Goal: Task Accomplishment & Management: Use online tool/utility

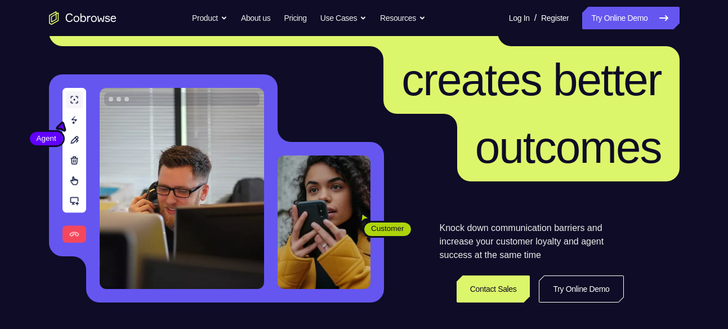
scroll to position [72, 0]
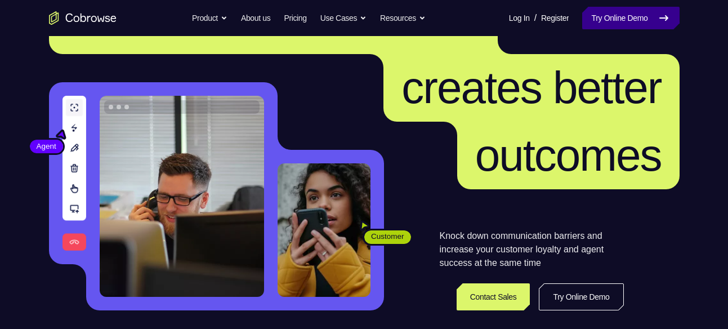
click at [629, 24] on link "Try Online Demo" at bounding box center [631, 18] width 97 height 23
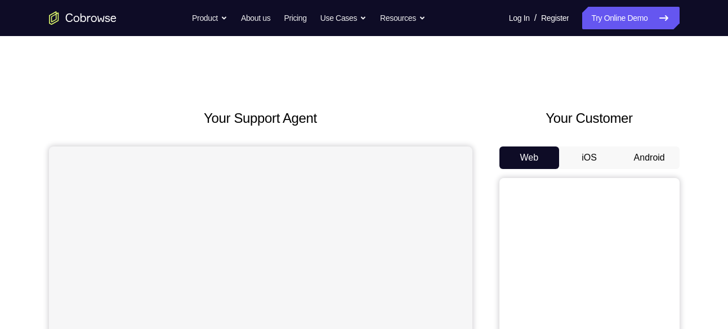
click at [668, 159] on button "Android" at bounding box center [650, 157] width 60 height 23
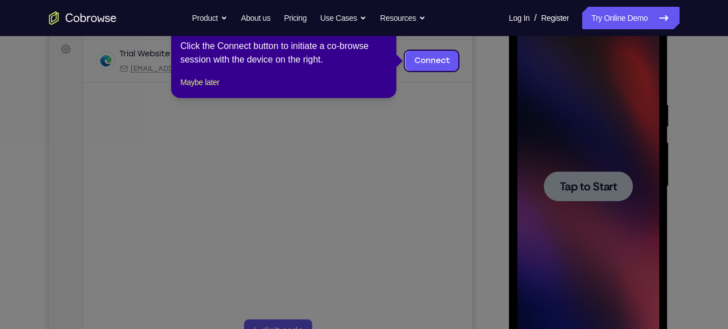
click at [558, 136] on icon at bounding box center [368, 164] width 737 height 329
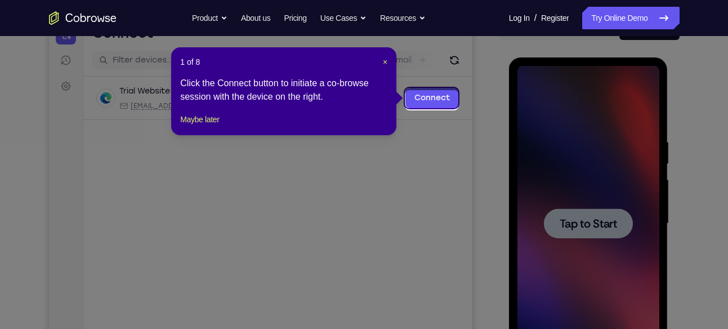
scroll to position [127, 0]
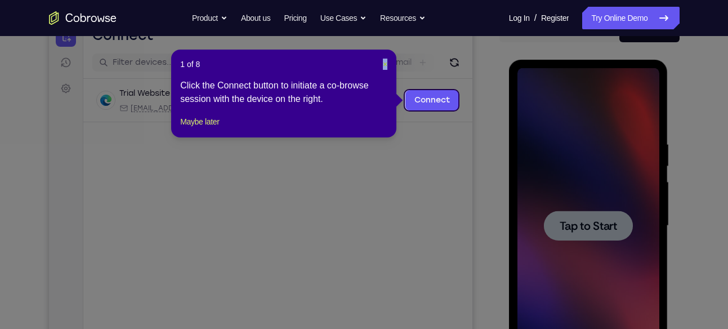
drag, startPoint x: 385, startPoint y: 70, endPoint x: 386, endPoint y: 63, distance: 8.1
click at [386, 63] on div "1 of 8 × Click the Connect button to initiate a co-browse session with the devi…" at bounding box center [283, 94] width 225 height 88
drag, startPoint x: 386, startPoint y: 63, endPoint x: 337, endPoint y: 43, distance: 52.8
click at [386, 63] on span "×" at bounding box center [385, 64] width 5 height 9
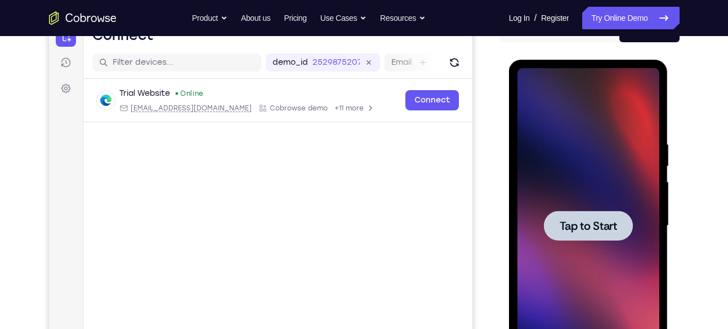
click at [597, 235] on div at bounding box center [588, 226] width 89 height 30
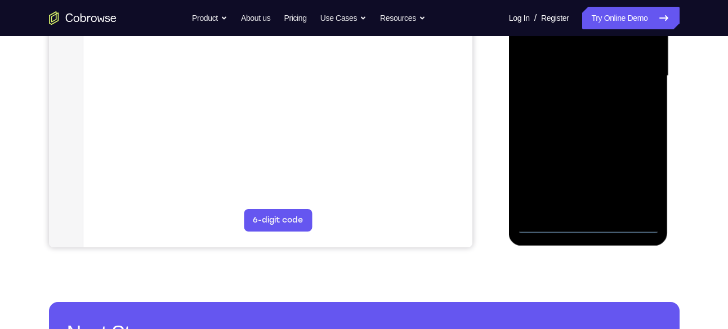
scroll to position [278, 0]
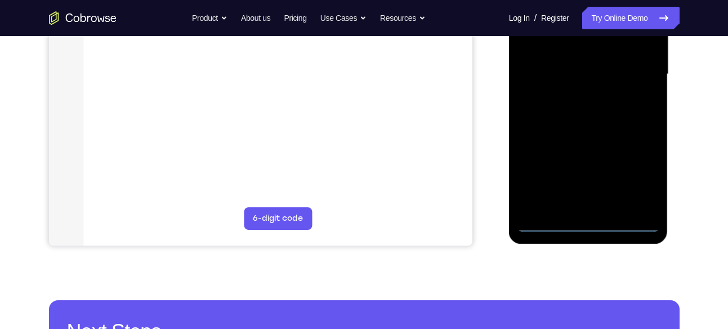
click at [595, 227] on div at bounding box center [589, 75] width 142 height 316
click at [593, 219] on div at bounding box center [589, 75] width 142 height 316
click at [591, 226] on div at bounding box center [589, 75] width 142 height 316
click at [637, 162] on div at bounding box center [589, 75] width 142 height 316
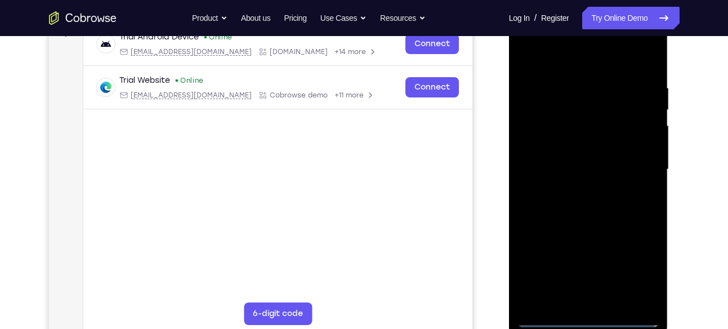
scroll to position [181, 0]
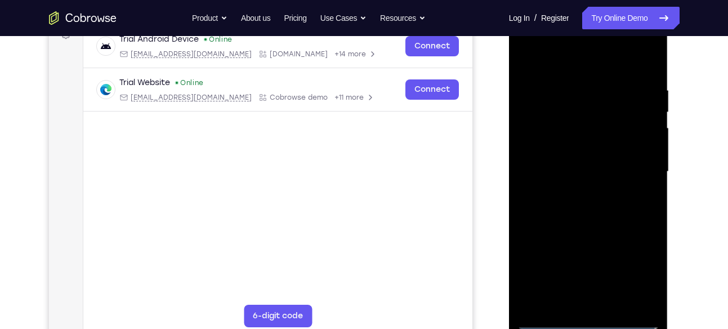
click at [641, 265] on div at bounding box center [589, 172] width 142 height 316
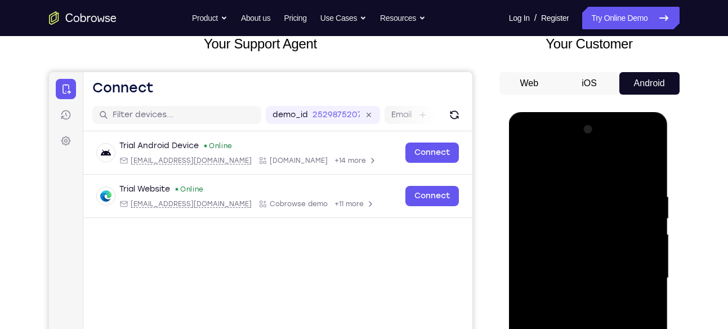
scroll to position [74, 0]
click at [565, 175] on div at bounding box center [589, 279] width 142 height 316
click at [638, 277] on div at bounding box center [589, 279] width 142 height 316
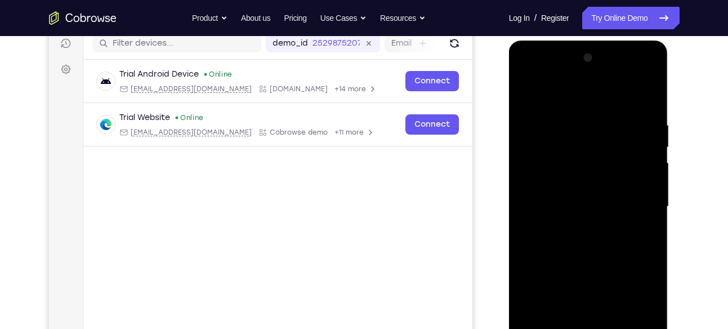
scroll to position [146, 0]
click at [572, 226] on div at bounding box center [589, 206] width 142 height 316
click at [570, 194] on div at bounding box center [589, 206] width 142 height 316
click at [565, 176] on div at bounding box center [589, 206] width 142 height 316
click at [575, 202] on div at bounding box center [589, 206] width 142 height 316
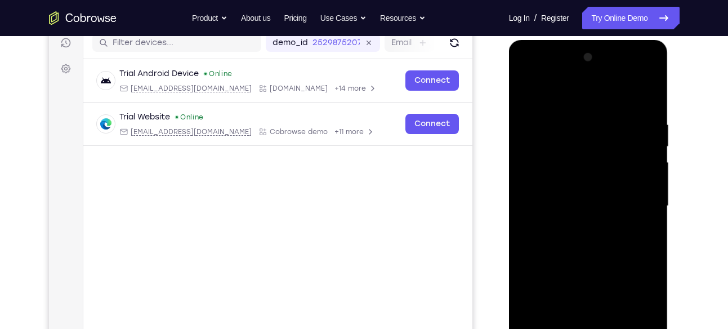
click at [588, 245] on div at bounding box center [589, 206] width 142 height 316
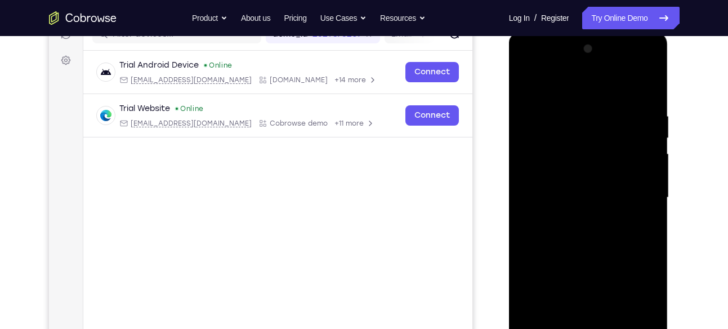
scroll to position [172, 0]
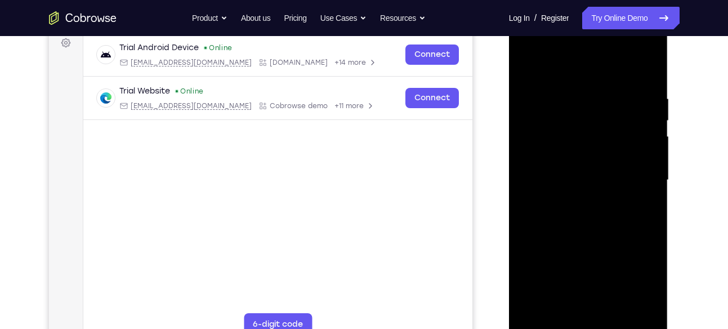
click at [583, 209] on div at bounding box center [589, 181] width 142 height 316
click at [572, 216] on div at bounding box center [589, 181] width 142 height 316
click at [579, 216] on div at bounding box center [589, 181] width 142 height 316
click at [645, 203] on div at bounding box center [589, 181] width 142 height 316
click at [567, 176] on div at bounding box center [589, 181] width 142 height 316
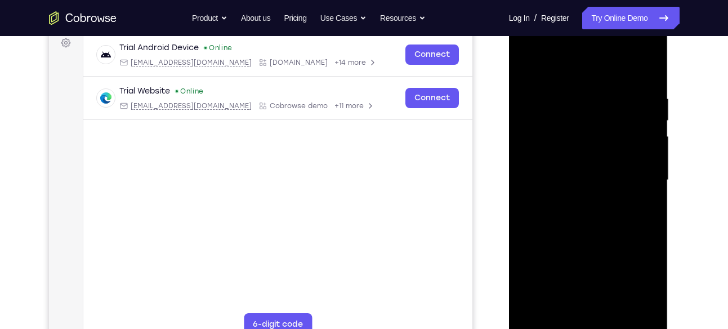
click at [574, 220] on div at bounding box center [589, 181] width 142 height 316
click at [594, 205] on div at bounding box center [589, 181] width 142 height 316
click at [617, 201] on div at bounding box center [589, 181] width 142 height 316
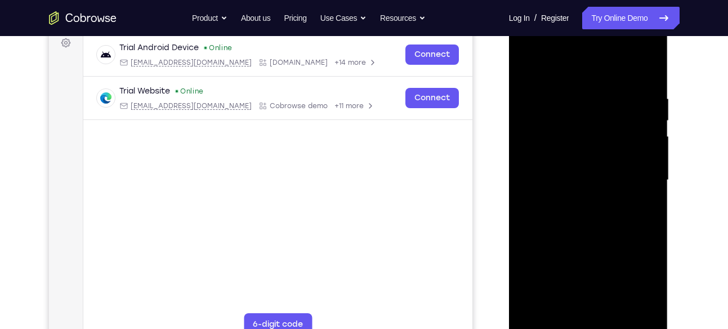
click at [617, 201] on div at bounding box center [589, 181] width 142 height 316
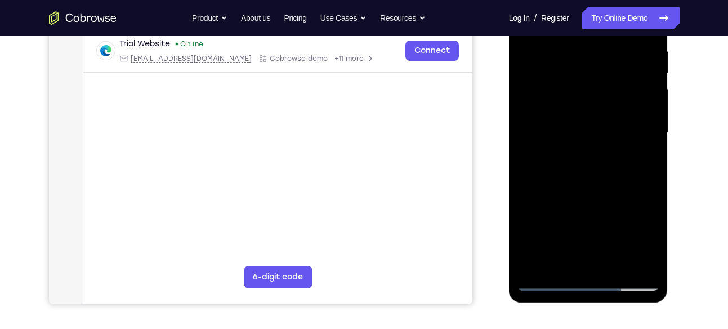
scroll to position [220, 0]
click at [553, 279] on div at bounding box center [589, 133] width 142 height 316
click at [594, 156] on div at bounding box center [589, 133] width 142 height 316
click at [580, 126] on div at bounding box center [589, 133] width 142 height 316
click at [575, 172] on div at bounding box center [589, 133] width 142 height 316
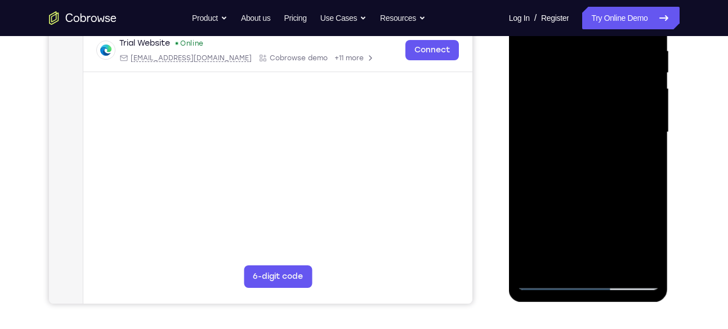
click at [584, 158] on div at bounding box center [589, 133] width 142 height 316
click at [584, 165] on div at bounding box center [589, 133] width 142 height 316
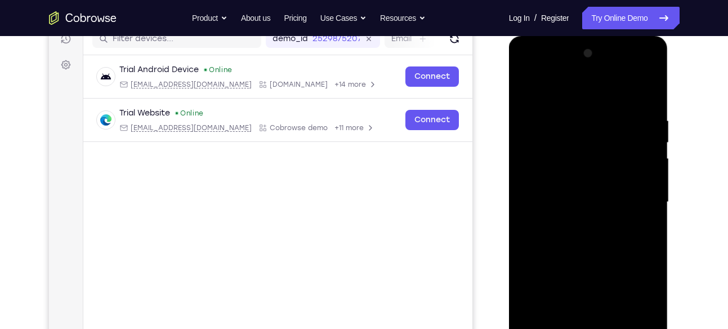
scroll to position [149, 0]
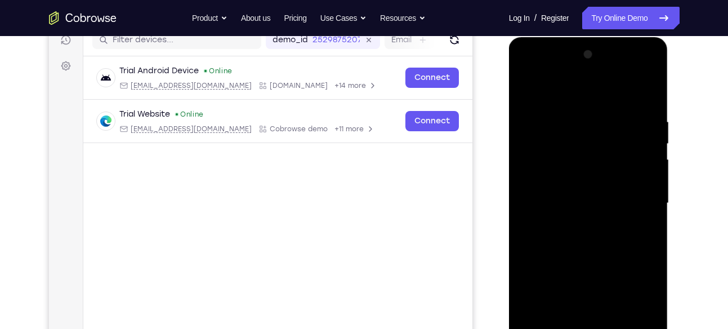
click at [552, 203] on div at bounding box center [589, 204] width 142 height 316
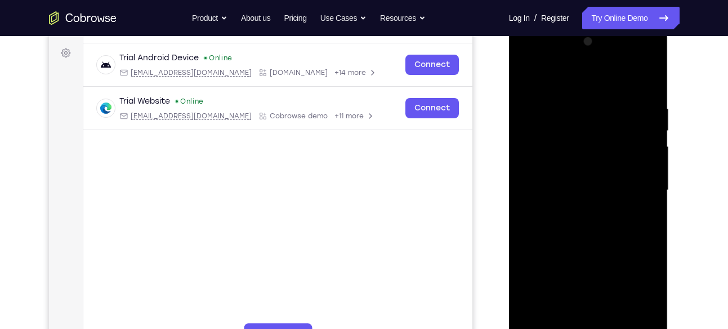
scroll to position [165, 0]
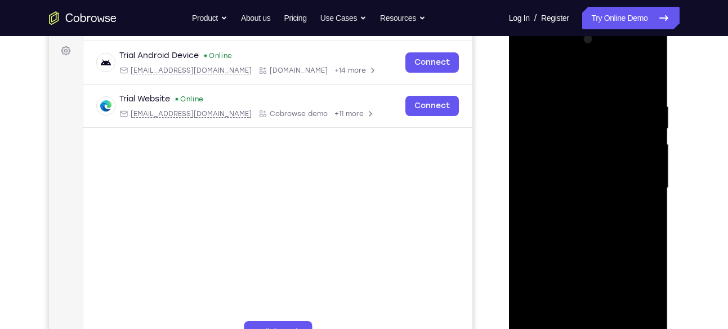
click at [551, 190] on div at bounding box center [589, 188] width 142 height 316
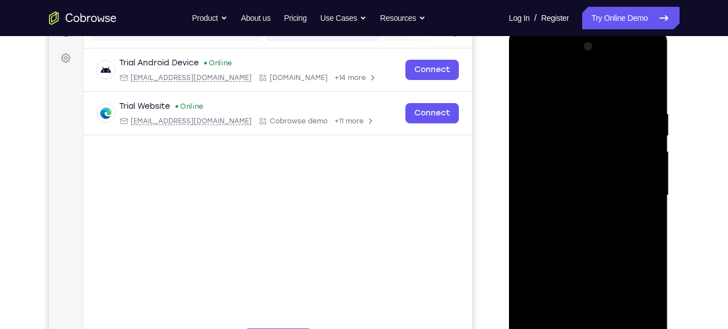
scroll to position [183, 0]
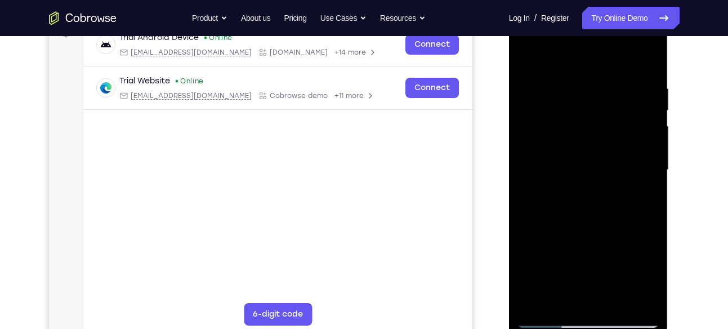
click at [563, 165] on div at bounding box center [589, 170] width 142 height 316
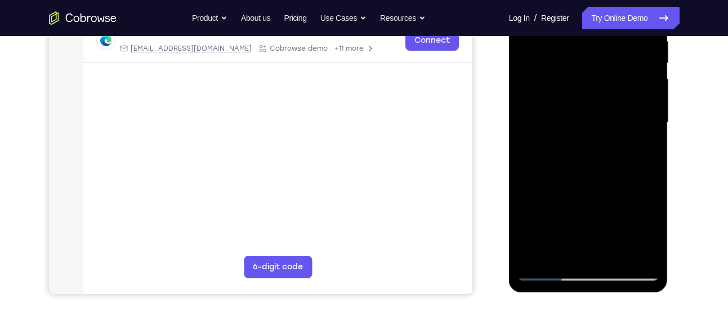
scroll to position [230, 0]
click at [527, 144] on div at bounding box center [589, 123] width 142 height 316
click at [552, 147] on div at bounding box center [589, 123] width 142 height 316
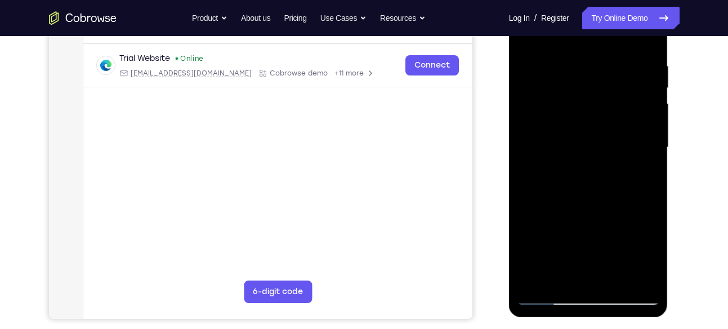
scroll to position [205, 0]
click at [586, 143] on div at bounding box center [589, 148] width 142 height 316
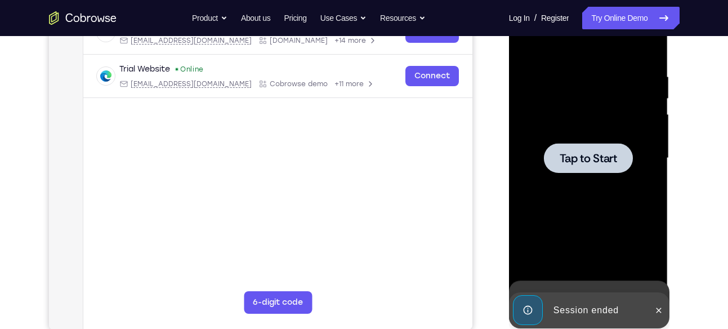
scroll to position [195, 0]
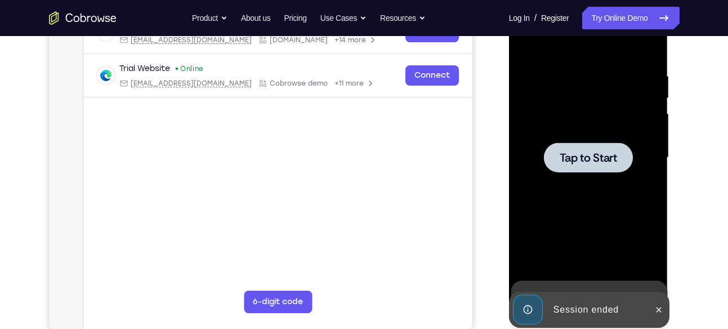
click at [585, 159] on span "Tap to Start" at bounding box center [588, 157] width 57 height 11
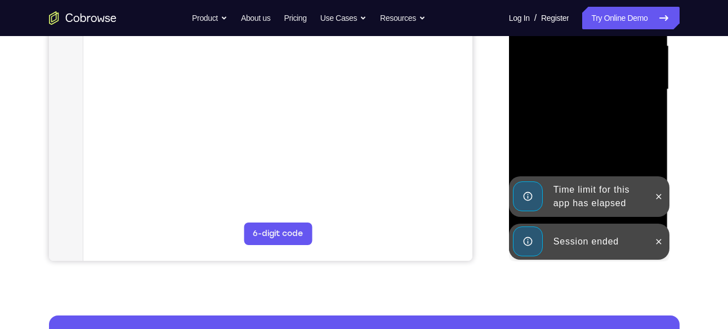
scroll to position [264, 0]
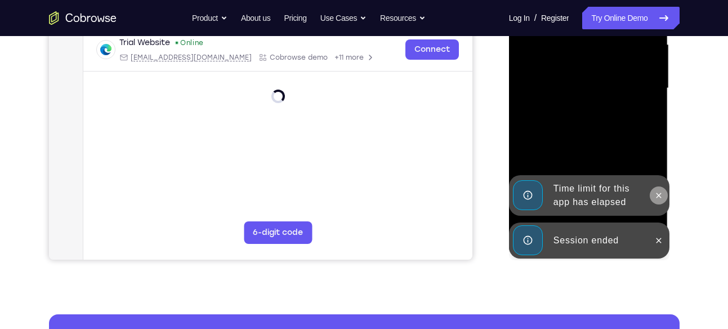
click at [662, 194] on icon at bounding box center [659, 195] width 9 height 9
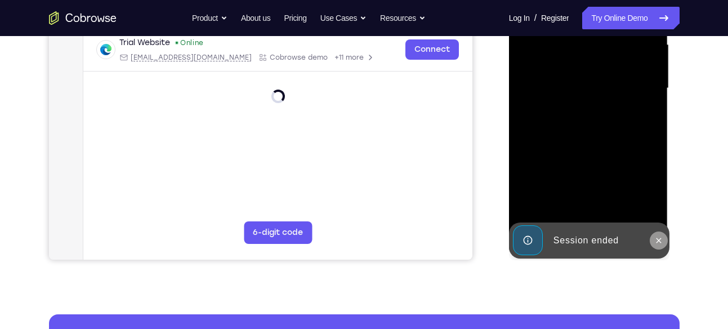
click at [663, 245] on button at bounding box center [659, 241] width 18 height 18
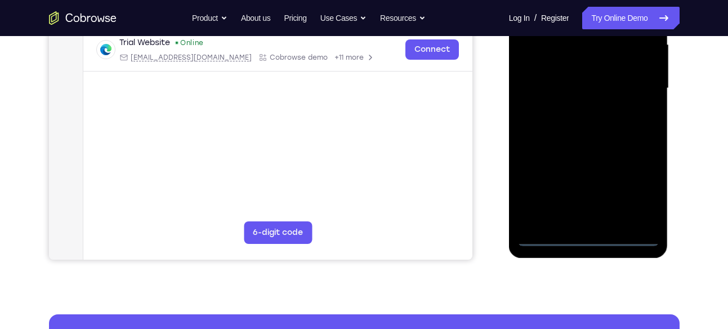
click at [583, 242] on div at bounding box center [589, 89] width 142 height 316
click at [637, 184] on div at bounding box center [589, 89] width 142 height 316
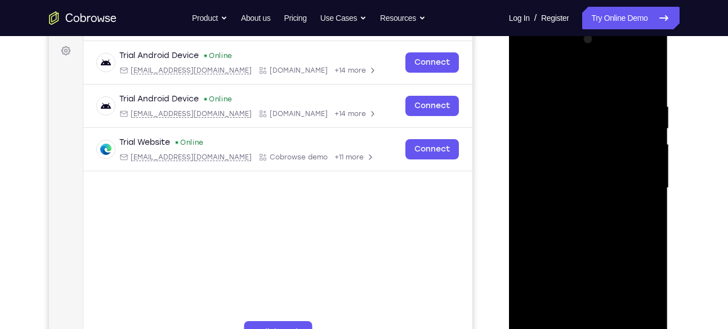
scroll to position [164, 0]
click at [594, 77] on div at bounding box center [589, 189] width 142 height 316
click at [637, 186] on div at bounding box center [589, 189] width 142 height 316
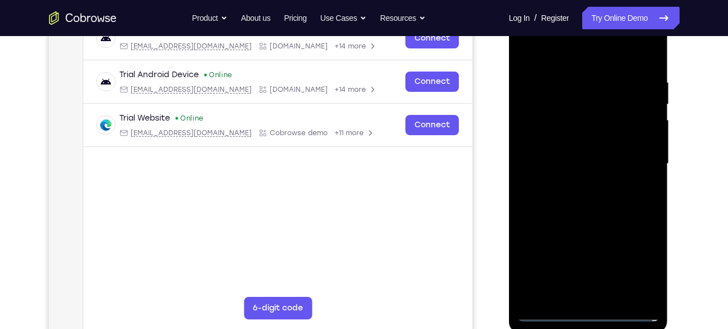
scroll to position [190, 0]
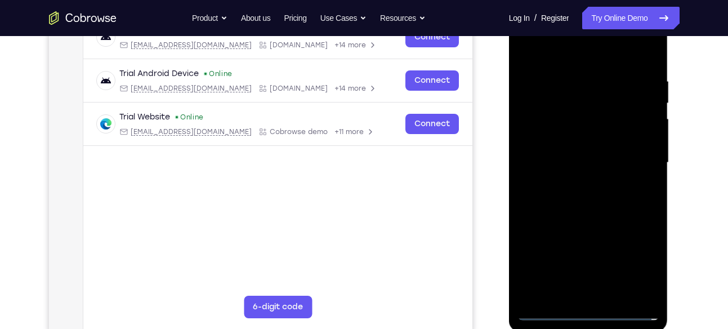
click at [600, 294] on div at bounding box center [589, 163] width 142 height 316
click at [570, 152] on div at bounding box center [589, 163] width 142 height 316
click at [549, 175] on div at bounding box center [589, 163] width 142 height 316
click at [573, 165] on div at bounding box center [589, 163] width 142 height 316
click at [566, 197] on div at bounding box center [589, 163] width 142 height 316
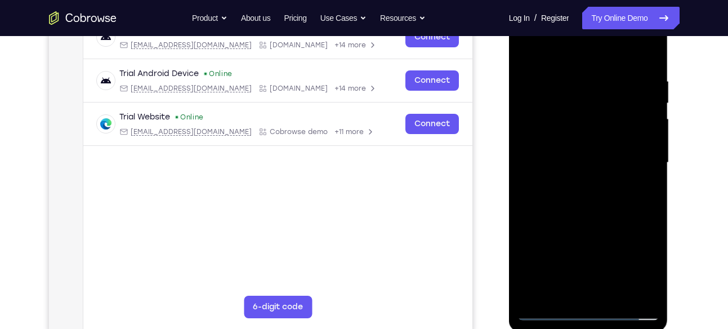
click at [588, 195] on div at bounding box center [589, 163] width 142 height 316
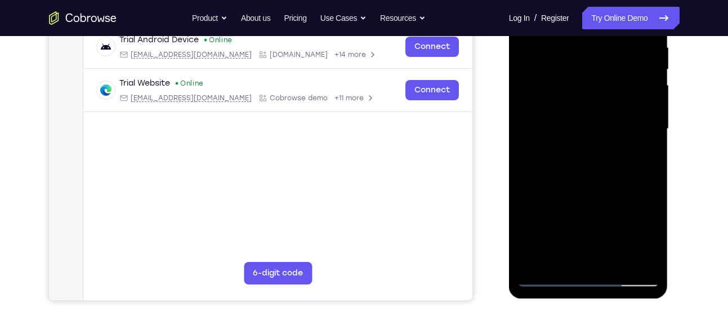
scroll to position [226, 0]
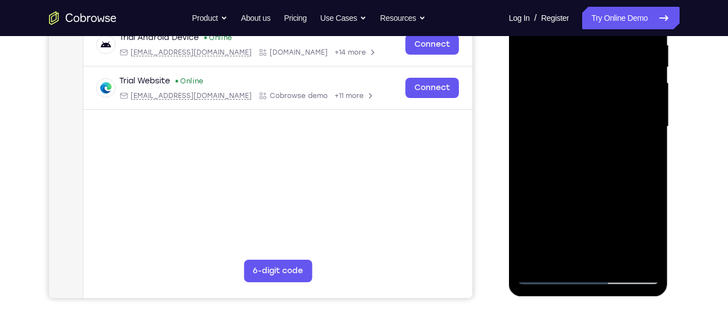
click at [555, 130] on div at bounding box center [589, 127] width 142 height 316
click at [525, 149] on div at bounding box center [589, 127] width 142 height 316
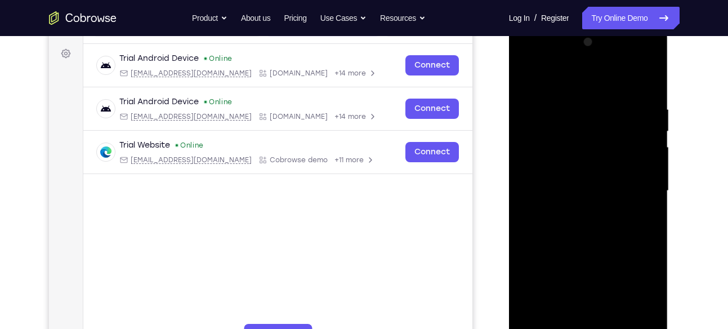
scroll to position [149, 0]
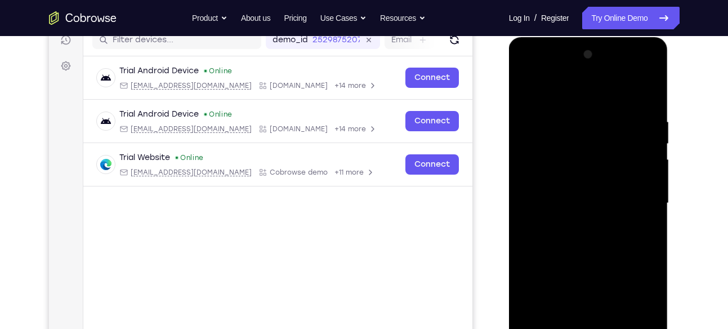
click at [553, 227] on div at bounding box center [589, 204] width 142 height 316
click at [585, 270] on div at bounding box center [589, 204] width 142 height 316
click at [592, 199] on div at bounding box center [589, 204] width 142 height 316
click at [603, 202] on div at bounding box center [589, 204] width 142 height 316
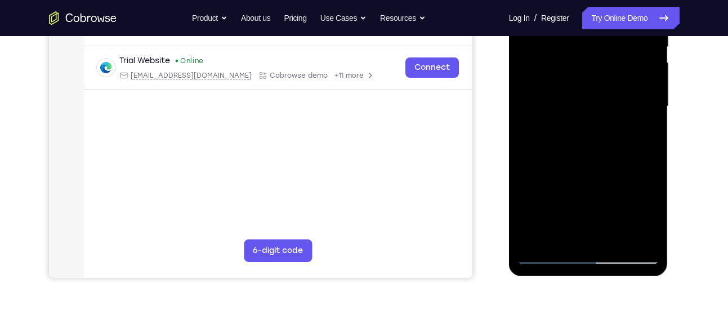
scroll to position [247, 0]
drag, startPoint x: 601, startPoint y: 212, endPoint x: 594, endPoint y: 152, distance: 60.7
click at [594, 152] on div at bounding box center [589, 106] width 142 height 316
click at [579, 245] on div at bounding box center [589, 106] width 142 height 316
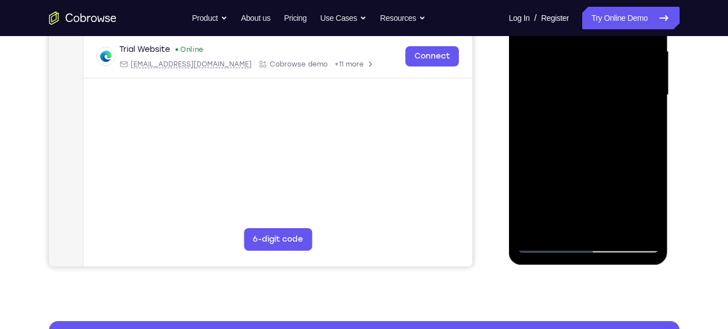
scroll to position [255, 0]
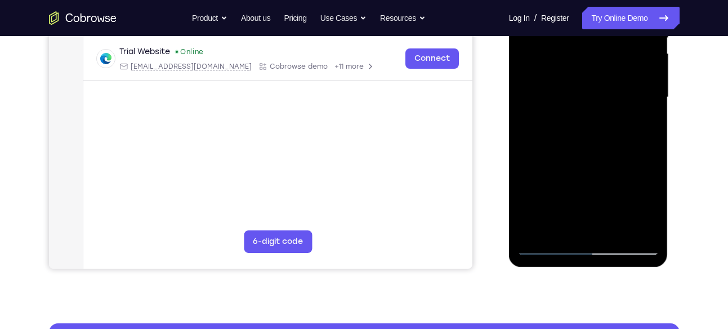
click at [619, 226] on div at bounding box center [589, 98] width 142 height 316
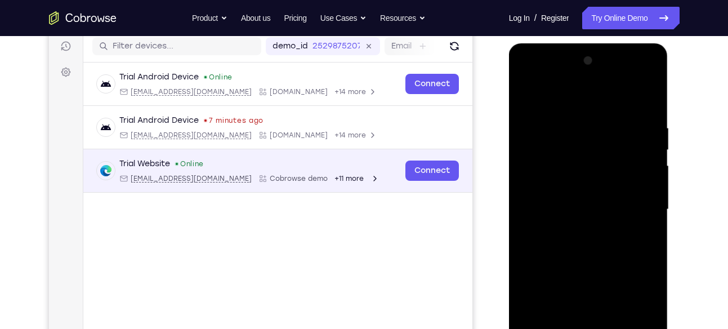
scroll to position [135, 0]
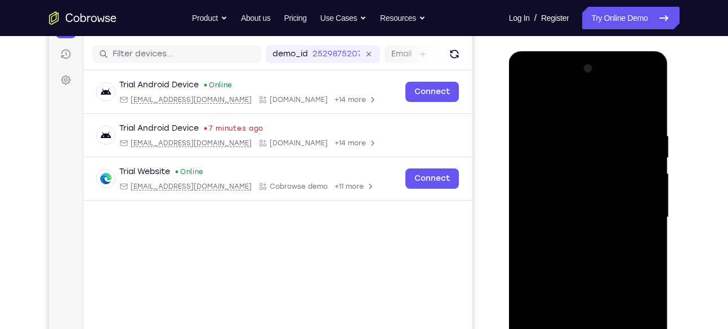
click at [568, 192] on div at bounding box center [589, 218] width 142 height 316
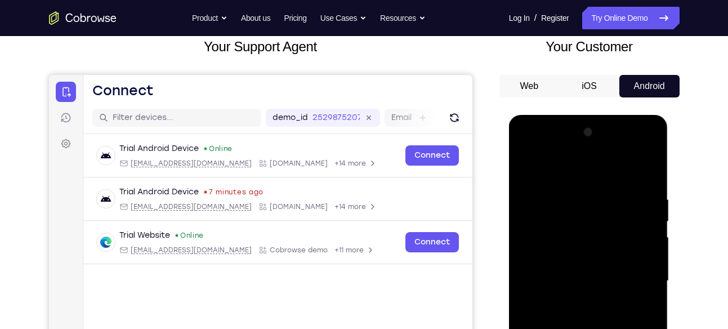
scroll to position [71, 0]
click at [594, 297] on div at bounding box center [589, 282] width 142 height 316
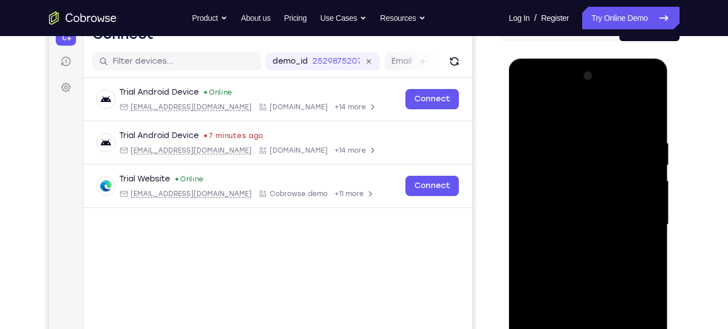
scroll to position [130, 0]
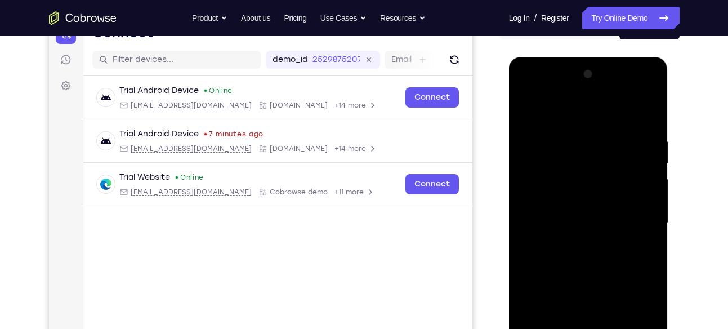
click at [586, 240] on div at bounding box center [589, 223] width 142 height 316
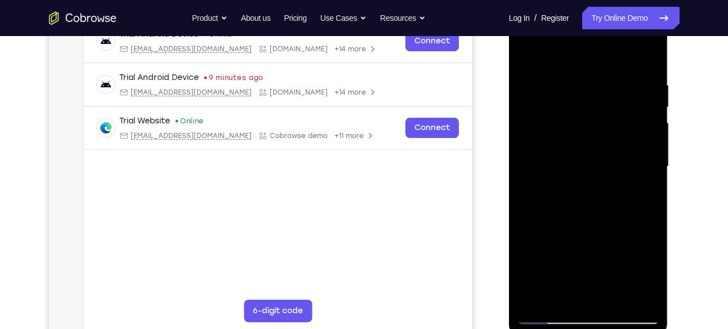
scroll to position [184, 0]
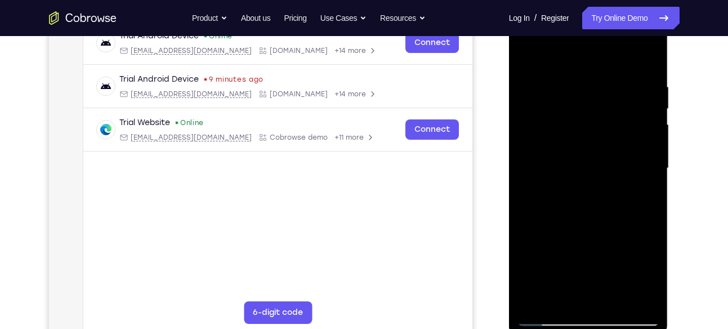
click at [586, 191] on div at bounding box center [589, 169] width 142 height 316
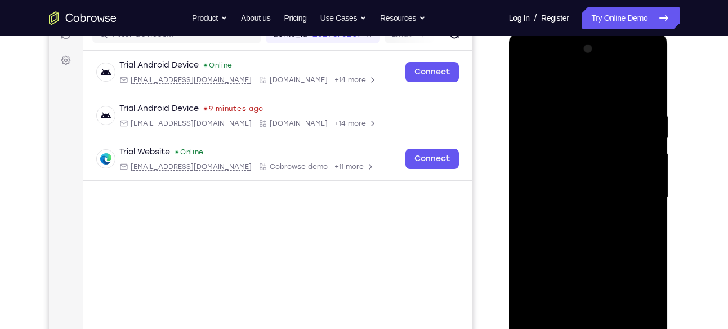
scroll to position [154, 0]
drag, startPoint x: 588, startPoint y: 212, endPoint x: 588, endPoint y: 225, distance: 13.0
click at [588, 225] on div at bounding box center [589, 199] width 142 height 316
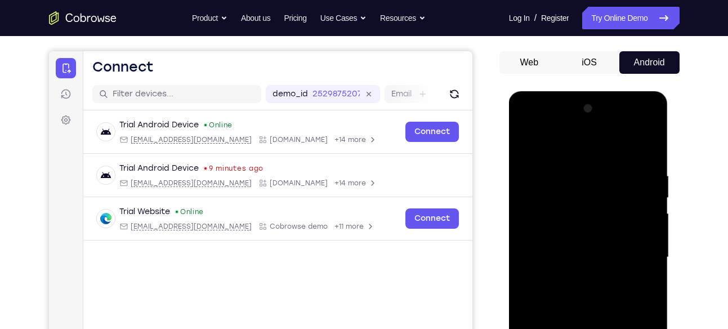
scroll to position [43, 0]
